Goal: Task Accomplishment & Management: Complete application form

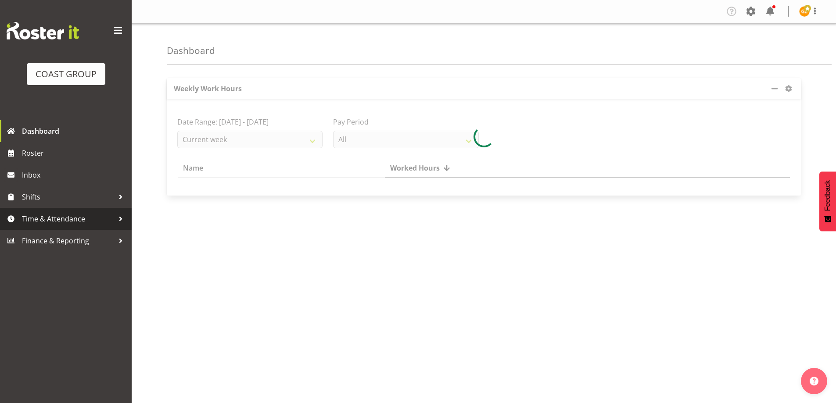
click at [49, 222] on span "Time & Attendance" at bounding box center [68, 218] width 92 height 13
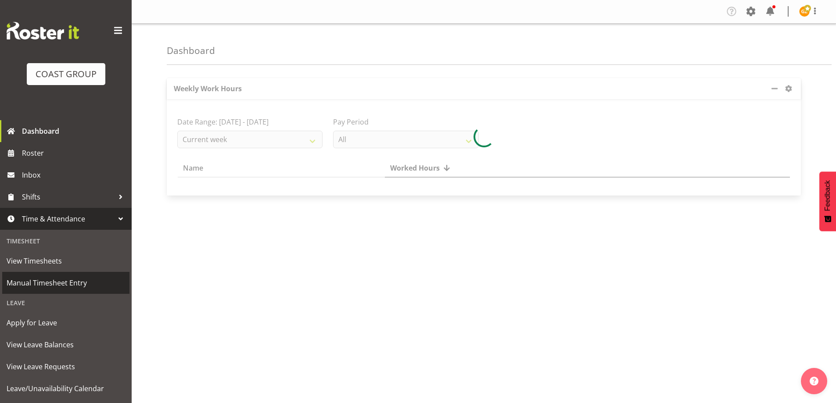
click at [51, 284] on span "Manual Timesheet Entry" at bounding box center [66, 282] width 118 height 13
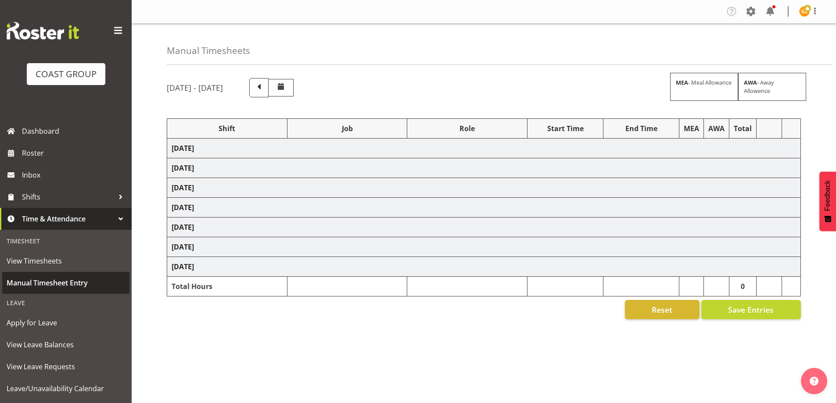
select select "47759"
select select "7032"
select select "47759"
select select "7032"
select select "47759"
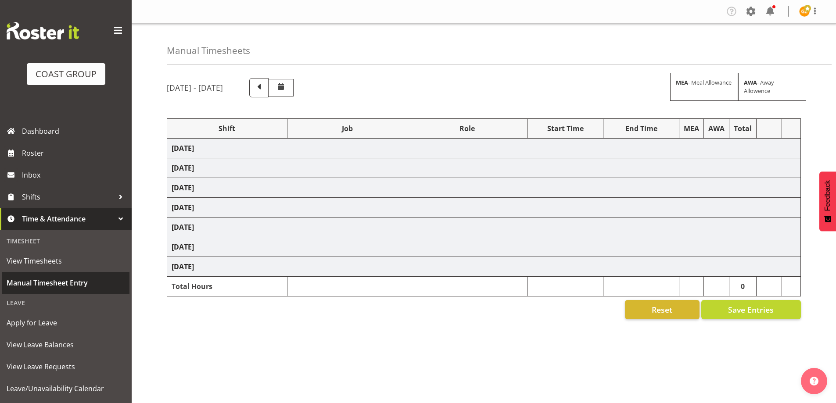
select select "7032"
select select "8"
select select "47759"
select select "7032"
select select "47759"
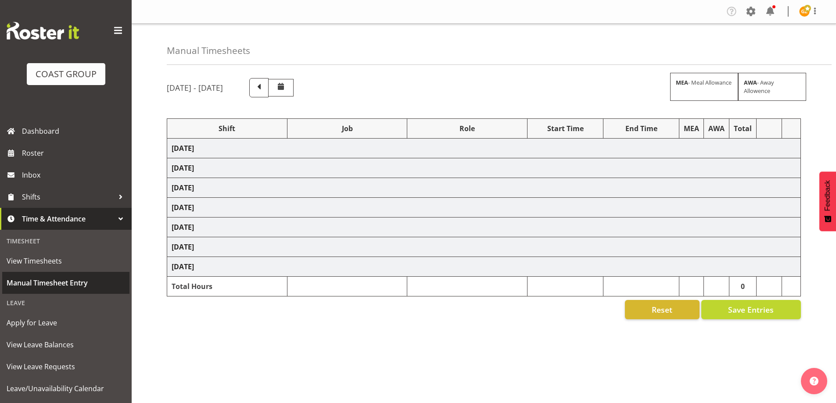
select select "7032"
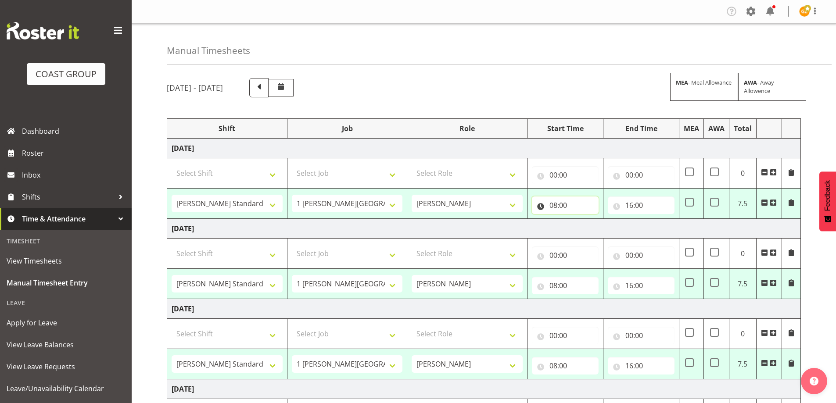
click at [578, 202] on input "08:00" at bounding box center [565, 206] width 67 height 18
drag, startPoint x: 589, startPoint y: 233, endPoint x: 588, endPoint y: 227, distance: 5.8
click at [589, 233] on select "00 01 02 03 04 05 06 07 08 09 10 11 12 13 14 15 16 17 18 19 20 21 22 23" at bounding box center [592, 228] width 20 height 18
select select "7"
click at [582, 219] on select "00 01 02 03 04 05 06 07 08 09 10 11 12 13 14 15 16 17 18 19 20 21 22 23" at bounding box center [592, 228] width 20 height 18
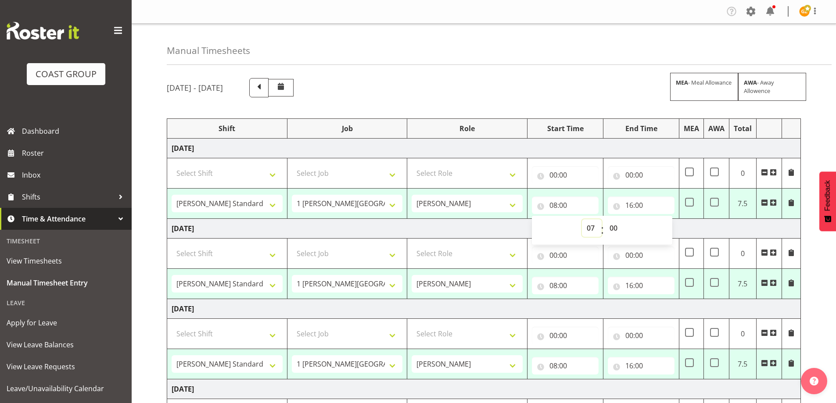
type input "07:00"
click at [614, 228] on select "00 01 02 03 04 05 06 07 08 09 10 11 12 13 14 15 16 17 18 19 20 21 22 23 24 25 2…" at bounding box center [615, 228] width 20 height 18
select select "30"
click at [605, 219] on select "00 01 02 03 04 05 06 07 08 09 10 11 12 13 14 15 16 17 18 19 20 21 22 23 24 25 2…" at bounding box center [615, 228] width 20 height 18
type input "07:30"
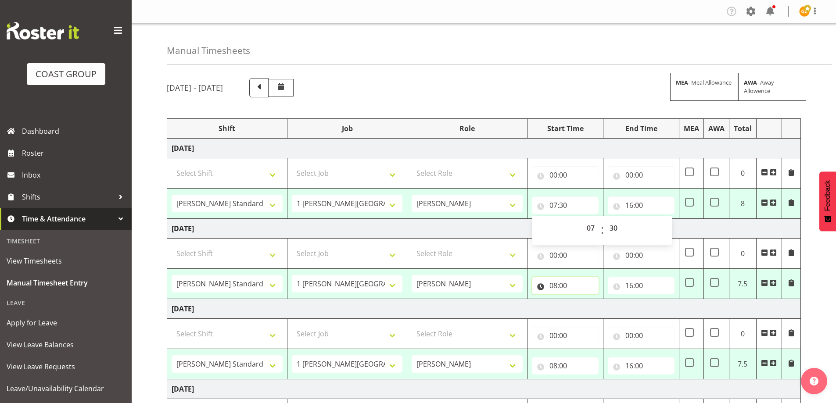
click at [572, 286] on input "08:00" at bounding box center [565, 286] width 67 height 18
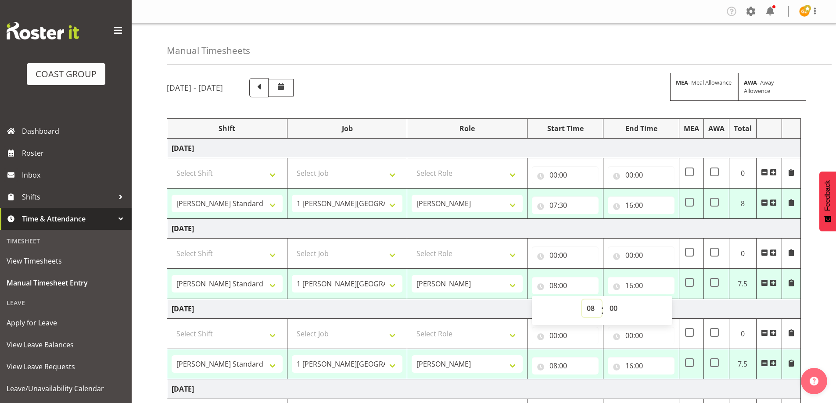
drag, startPoint x: 588, startPoint y: 312, endPoint x: 590, endPoint y: 301, distance: 11.5
click at [588, 312] on select "00 01 02 03 04 05 06 07 08 09 10 11 12 13 14 15 16 17 18 19 20 21 22 23" at bounding box center [592, 309] width 20 height 18
select select "7"
click at [582, 300] on select "00 01 02 03 04 05 06 07 08 09 10 11 12 13 14 15 16 17 18 19 20 21 22 23" at bounding box center [592, 309] width 20 height 18
type input "07:00"
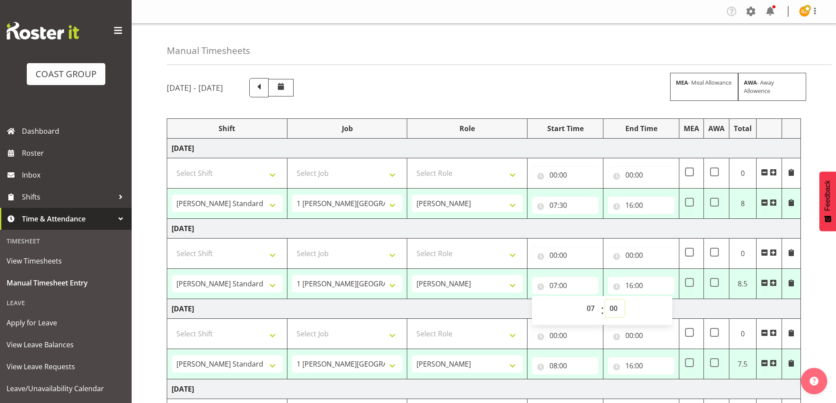
drag, startPoint x: 616, startPoint y: 306, endPoint x: 620, endPoint y: 300, distance: 7.3
click at [616, 306] on select "00 01 02 03 04 05 06 07 08 09 10 11 12 13 14 15 16 17 18 19 20 21 22 23 24 25 2…" at bounding box center [615, 309] width 20 height 18
select select "30"
click at [605, 300] on select "00 01 02 03 04 05 06 07 08 09 10 11 12 13 14 15 16 17 18 19 20 21 22 23 24 25 2…" at bounding box center [615, 309] width 20 height 18
type input "07:30"
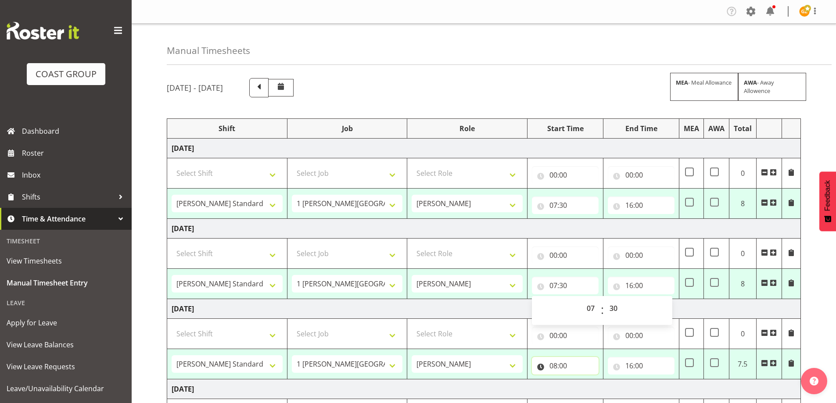
drag, startPoint x: 571, startPoint y: 359, endPoint x: 576, endPoint y: 367, distance: 8.9
click at [571, 360] on input "08:00" at bounding box center [565, 366] width 67 height 18
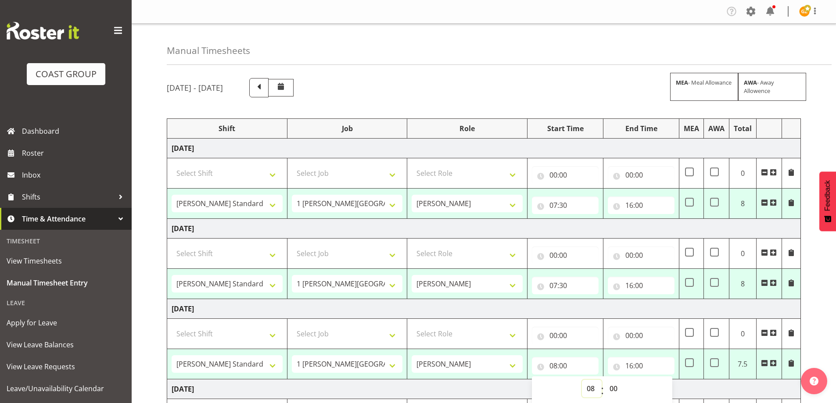
drag, startPoint x: 586, startPoint y: 392, endPoint x: 587, endPoint y: 388, distance: 4.5
click at [587, 392] on select "00 01 02 03 04 05 06 07 08 09 10 11 12 13 14 15 16 17 18 19 20 21 22 23" at bounding box center [592, 389] width 20 height 18
select select "7"
click at [582, 380] on select "00 01 02 03 04 05 06 07 08 09 10 11 12 13 14 15 16 17 18 19 20 21 22 23" at bounding box center [592, 389] width 20 height 18
type input "07:00"
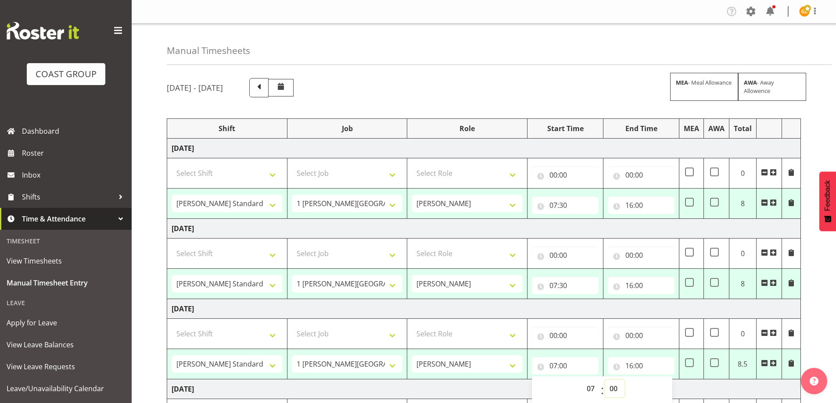
click at [615, 390] on select "00 01 02 03 04 05 06 07 08 09 10 11 12 13 14 15 16 17 18 19 20 21 22 23 24 25 2…" at bounding box center [615, 389] width 20 height 18
select select "30"
click at [605, 380] on select "00 01 02 03 04 05 06 07 08 09 10 11 12 13 14 15 16 17 18 19 20 21 22 23 24 25 2…" at bounding box center [615, 389] width 20 height 18
type input "07:30"
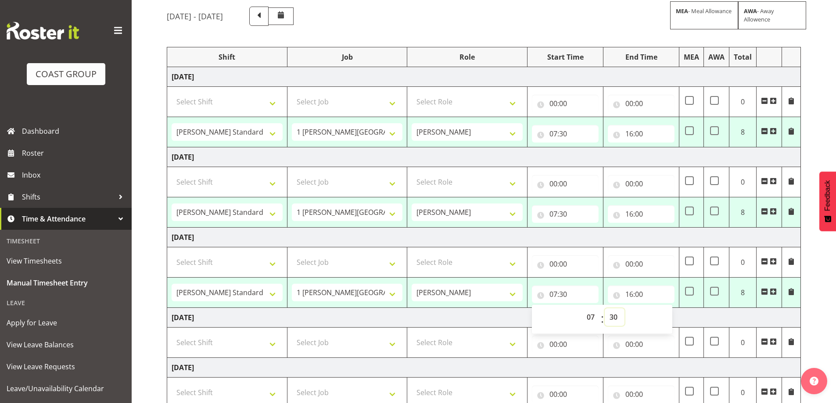
scroll to position [263, 0]
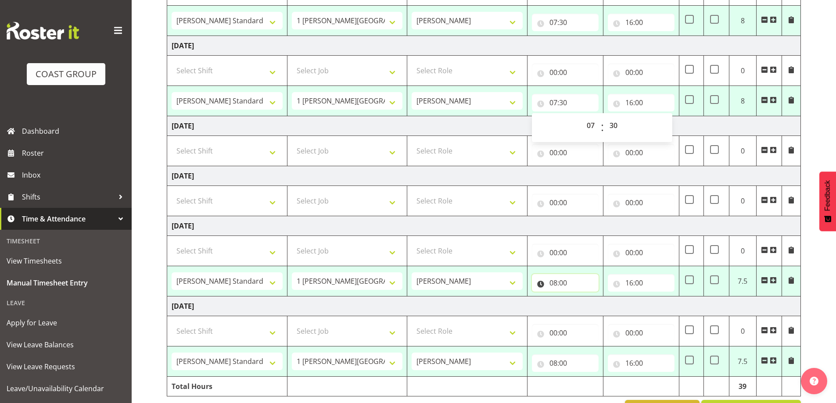
click at [573, 283] on input "08:00" at bounding box center [565, 283] width 67 height 18
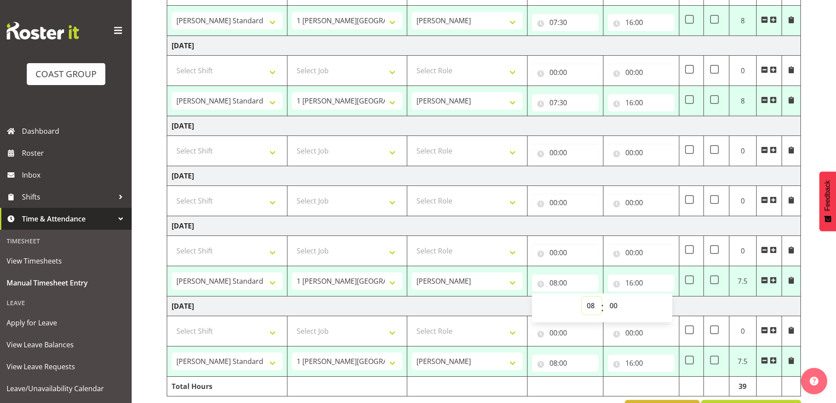
drag, startPoint x: 595, startPoint y: 308, endPoint x: 591, endPoint y: 299, distance: 9.9
click at [595, 308] on select "00 01 02 03 04 05 06 07 08 09 10 11 12 13 14 15 16 17 18 19 20 21 22 23" at bounding box center [592, 306] width 20 height 18
select select "7"
click at [582, 297] on select "00 01 02 03 04 05 06 07 08 09 10 11 12 13 14 15 16 17 18 19 20 21 22 23" at bounding box center [592, 306] width 20 height 18
type input "07:00"
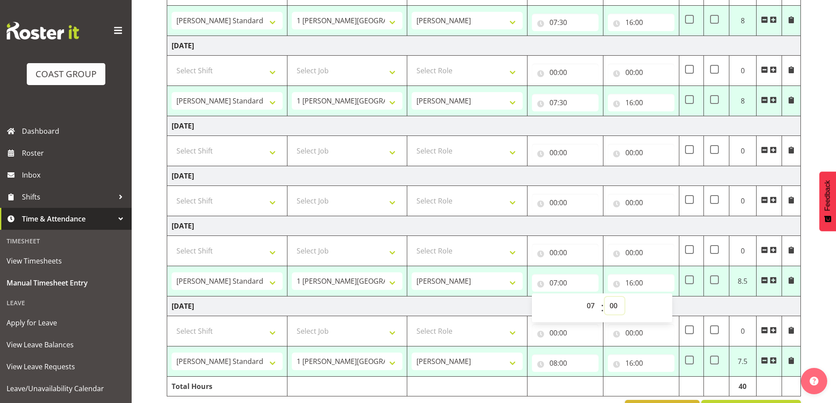
click at [615, 305] on select "00 01 02 03 04 05 06 07 08 09 10 11 12 13 14 15 16 17 18 19 20 21 22 23 24 25 2…" at bounding box center [615, 306] width 20 height 18
select select "30"
click at [605, 297] on select "00 01 02 03 04 05 06 07 08 09 10 11 12 13 14 15 16 17 18 19 20 21 22 23 24 25 2…" at bounding box center [615, 306] width 20 height 18
type input "07:30"
click at [572, 364] on input "08:00" at bounding box center [565, 364] width 67 height 18
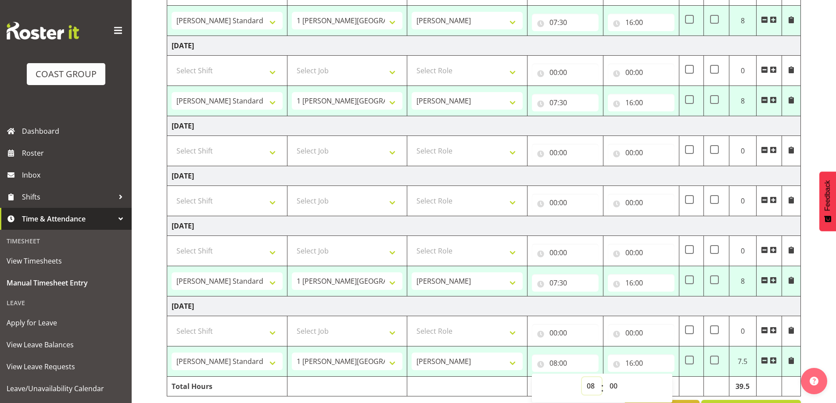
drag, startPoint x: 591, startPoint y: 386, endPoint x: 590, endPoint y: 380, distance: 6.3
click at [591, 386] on select "00 01 02 03 04 05 06 07 08 09 10 11 12 13 14 15 16 17 18 19 20 21 22 23" at bounding box center [592, 386] width 20 height 18
select select "7"
click at [582, 377] on select "00 01 02 03 04 05 06 07 08 09 10 11 12 13 14 15 16 17 18 19 20 21 22 23" at bounding box center [592, 386] width 20 height 18
type input "07:00"
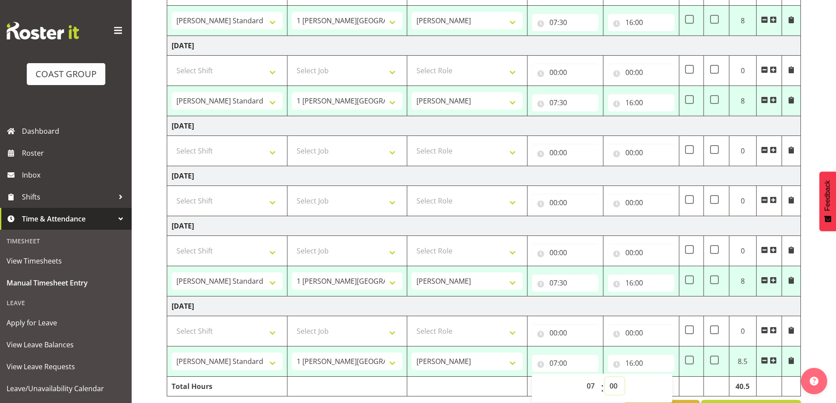
click at [616, 387] on select "00 01 02 03 04 05 06 07 08 09 10 11 12 13 14 15 16 17 18 19 20 21 22 23 24 25 2…" at bounding box center [615, 386] width 20 height 18
select select "30"
click at [605, 377] on select "00 01 02 03 04 05 06 07 08 09 10 11 12 13 14 15 16 17 18 19 20 21 22 23 24 25 2…" at bounding box center [615, 386] width 20 height 18
type input "07:30"
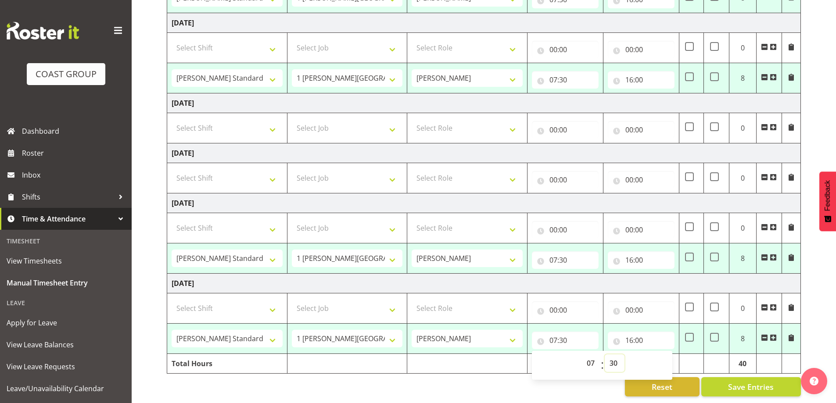
scroll to position [293, 0]
click at [727, 380] on button "Save Entries" at bounding box center [751, 386] width 100 height 19
select select "47759"
select select "7032"
type input "07:30"
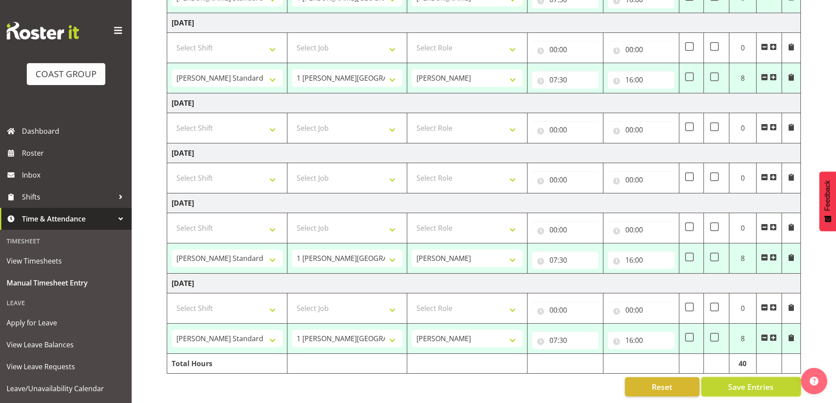
type input "16:00"
select select "47759"
select select "7032"
type input "07:30"
type input "16:00"
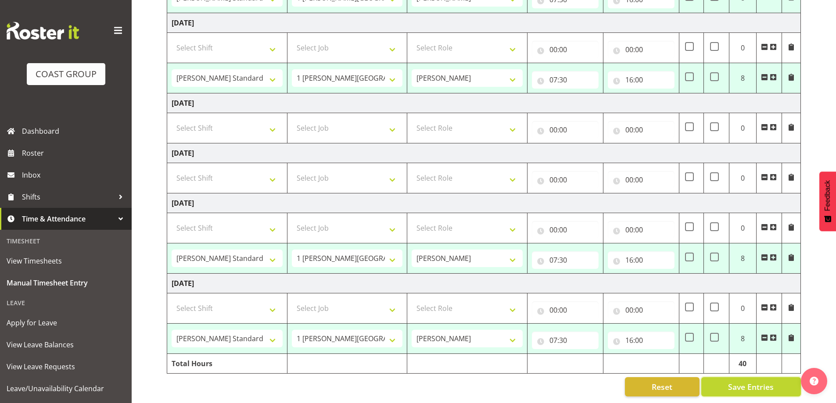
select select "47759"
select select "7032"
type input "07:30"
type input "16:00"
select select "47759"
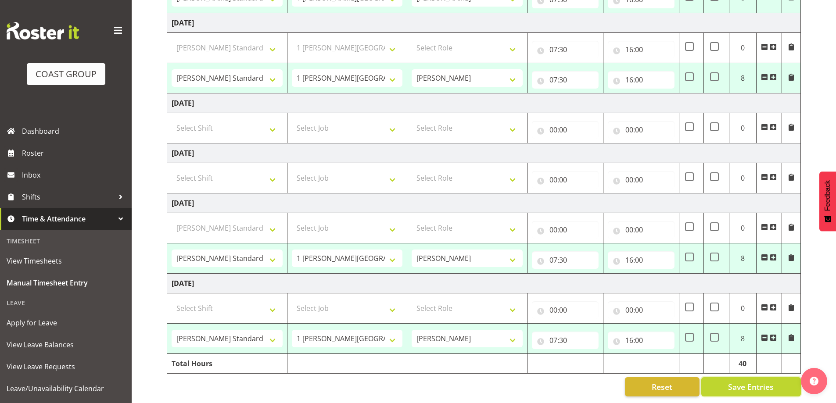
select select "7032"
type input "07:30"
type input "16:00"
select select "47759"
select select "7032"
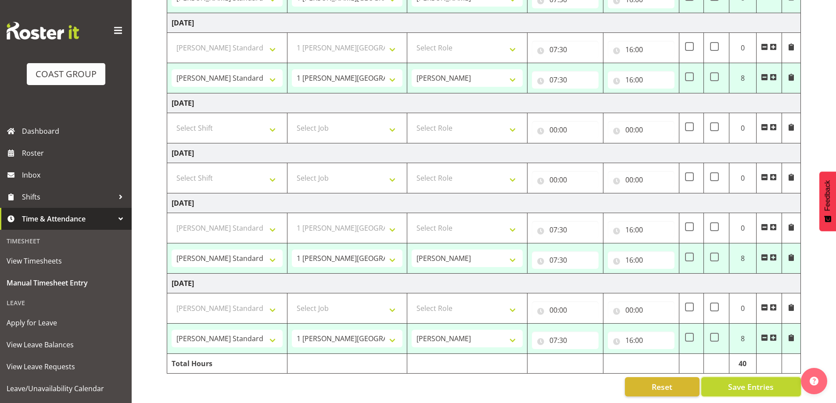
type input "07:30"
type input "16:00"
select select "47759"
select select "7032"
select select "47759"
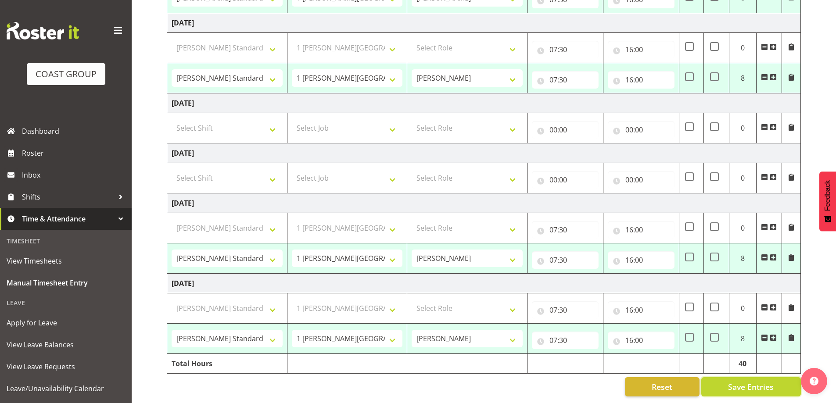
select select "7032"
select select "47759"
select select "7032"
select select "47759"
select select "7032"
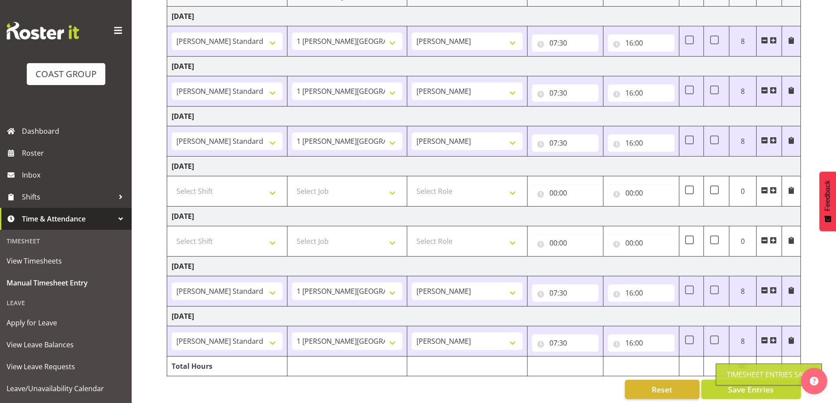
scroll to position [0, 0]
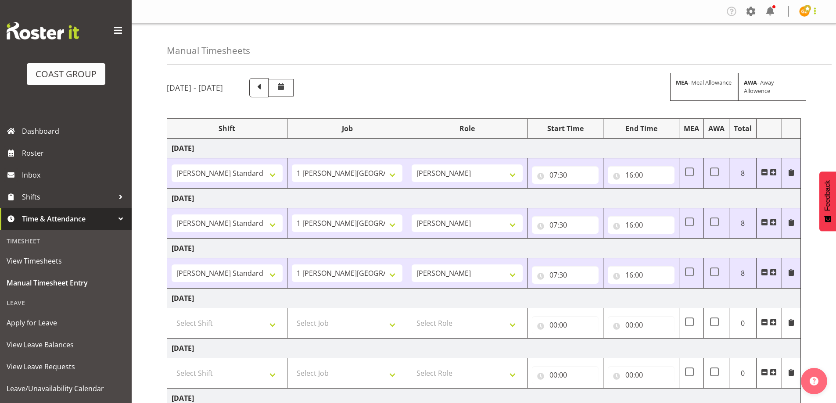
click at [813, 10] on span at bounding box center [815, 11] width 11 height 11
click at [786, 43] on link "Log Out" at bounding box center [778, 46] width 84 height 16
